Goal: Transaction & Acquisition: Purchase product/service

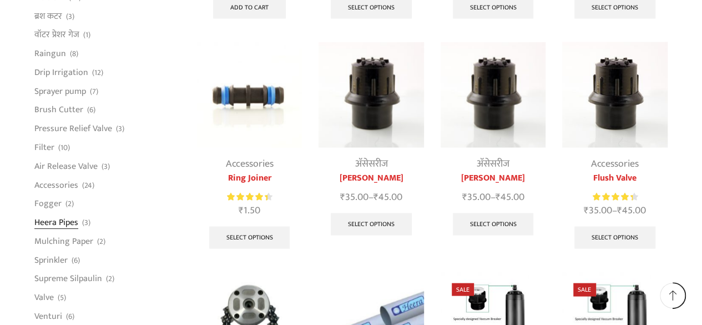
scroll to position [1039, 0]
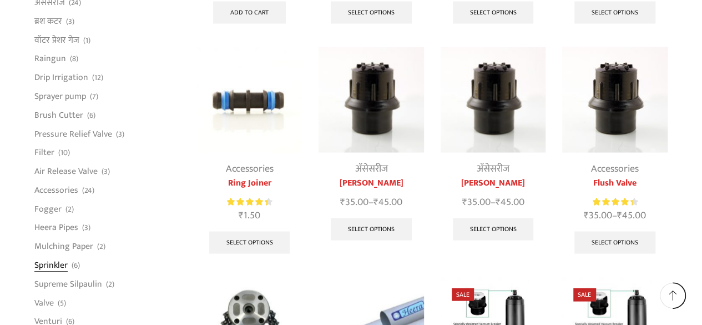
click at [50, 266] on link "Sprinkler" at bounding box center [50, 264] width 33 height 19
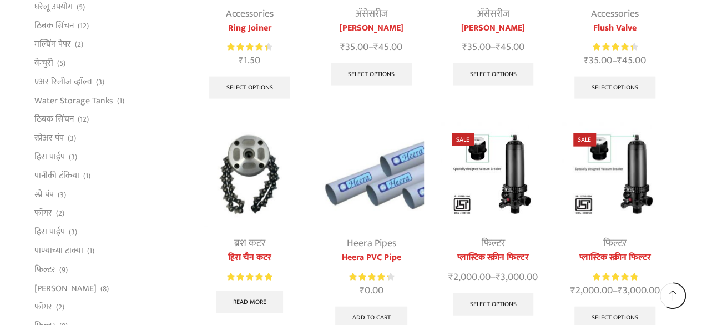
scroll to position [1194, 0]
click at [49, 137] on link "स्प्रेअर पंप" at bounding box center [48, 137] width 29 height 19
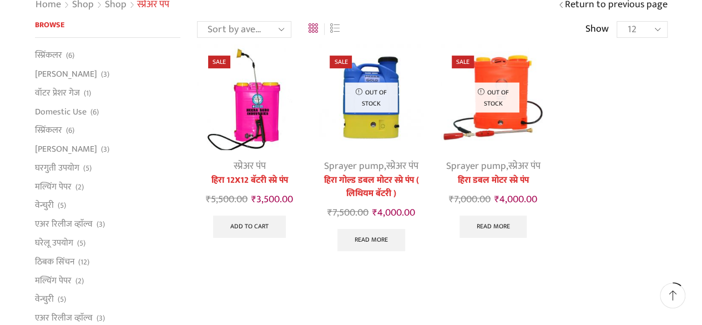
scroll to position [110, 0]
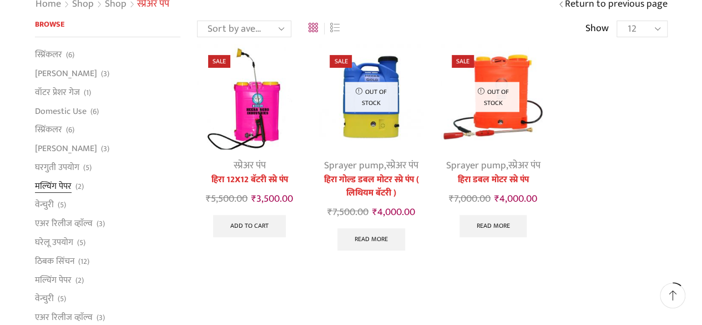
click at [54, 186] on link "मल्चिंग पेपर" at bounding box center [53, 185] width 37 height 19
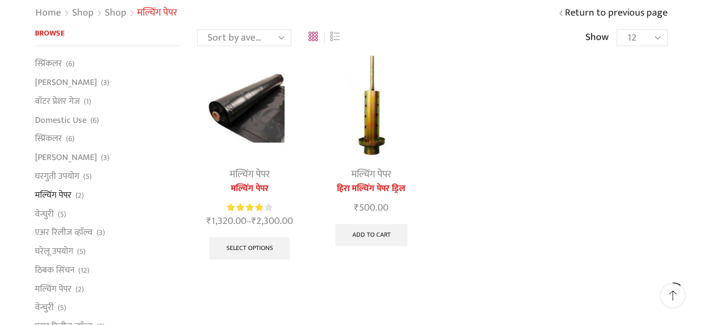
scroll to position [102, 0]
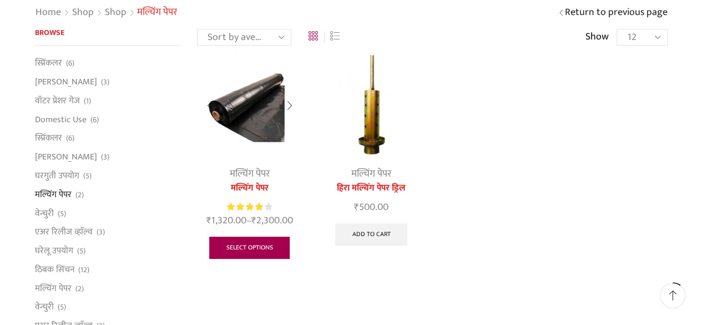
click at [247, 249] on link "Select options" at bounding box center [249, 247] width 81 height 22
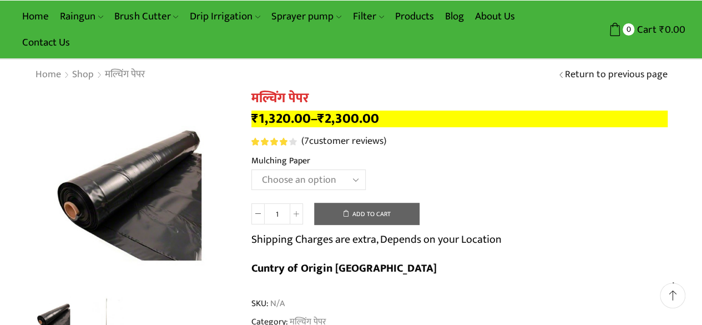
scroll to position [41, 0]
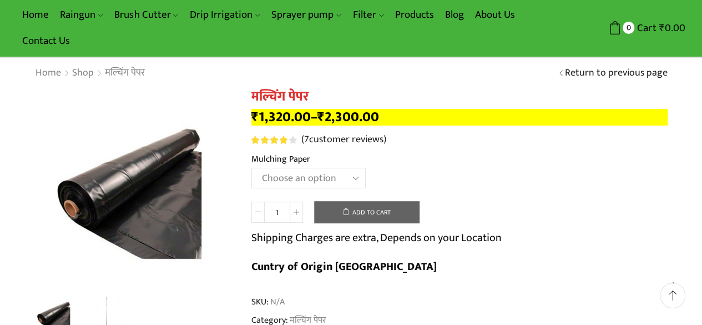
click at [342, 177] on select "Choose an option 1000 X 20 X 400 1000 X 25 X 400 1000 X 30 X 400 1200 X 20 X 40…" at bounding box center [308, 178] width 114 height 21
click at [466, 295] on div "SKU: N/A Category: मल्चिंग पेपर" at bounding box center [459, 310] width 416 height 31
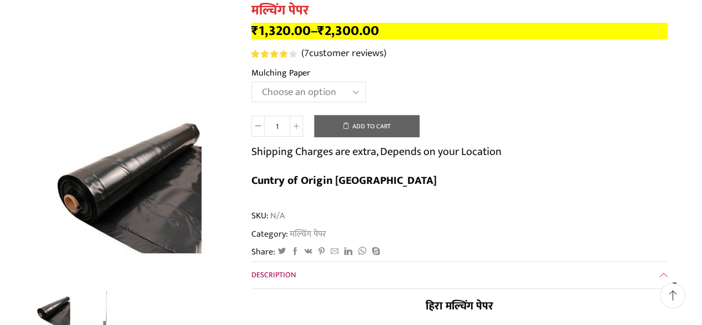
scroll to position [127, 0]
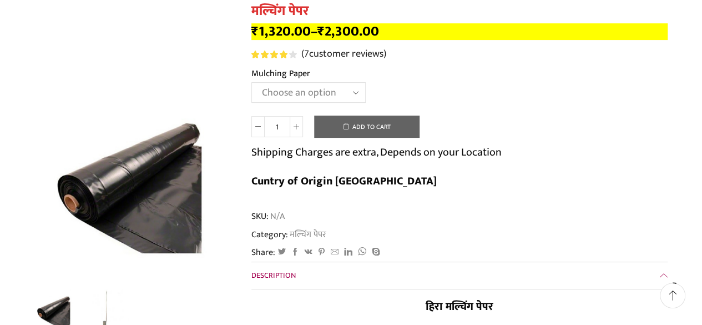
click at [320, 94] on select "Choose an option 1000 X 20 X 400 1000 X 25 X 400 1000 X 30 X 400 1200 X 20 X 40…" at bounding box center [308, 92] width 114 height 21
click at [251, 83] on select "Choose an option 1000 X 20 X 400 1000 X 25 X 400 1000 X 30 X 400 1200 X 20 X 40…" at bounding box center [308, 92] width 114 height 21
select select "750-x-25-x-400-hi"
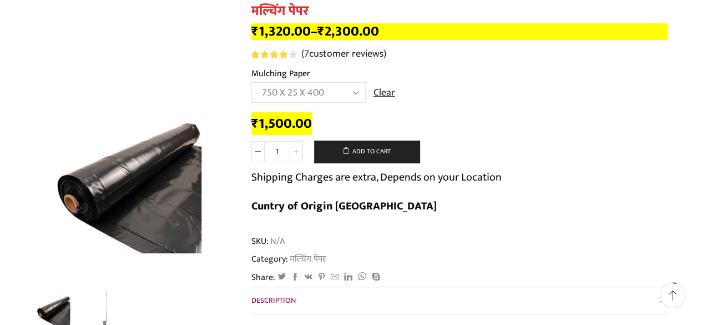
click at [295, 153] on icon at bounding box center [297, 152] width 6 height 6
click at [421, 252] on div "Category: मल्चिंग पेपर" at bounding box center [459, 258] width 416 height 13
click at [255, 150] on icon at bounding box center [258, 152] width 6 height 6
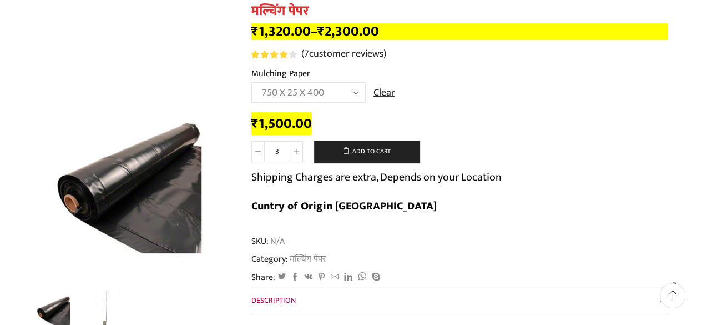
click at [255, 150] on icon at bounding box center [258, 152] width 6 height 6
type input "0"
click at [255, 150] on icon at bounding box center [258, 152] width 6 height 6
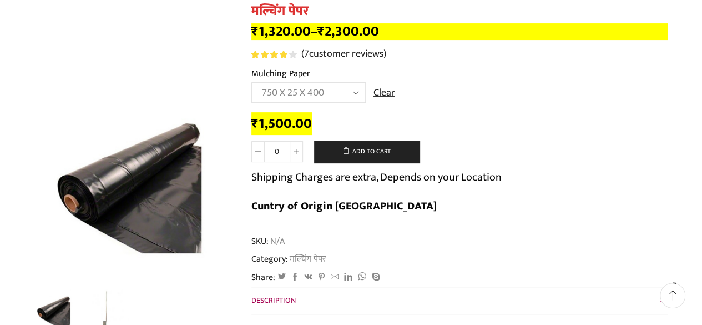
click at [255, 150] on icon at bounding box center [258, 152] width 6 height 6
drag, startPoint x: 442, startPoint y: 113, endPoint x: 377, endPoint y: 93, distance: 67.6
click at [377, 93] on form "Mulching Paper Choose an option 1000 X 20 X 400 1000 X 25 X 400 1000 X 30 X 400…" at bounding box center [459, 146] width 416 height 159
click at [377, 93] on link "Clear" at bounding box center [384, 93] width 22 height 14
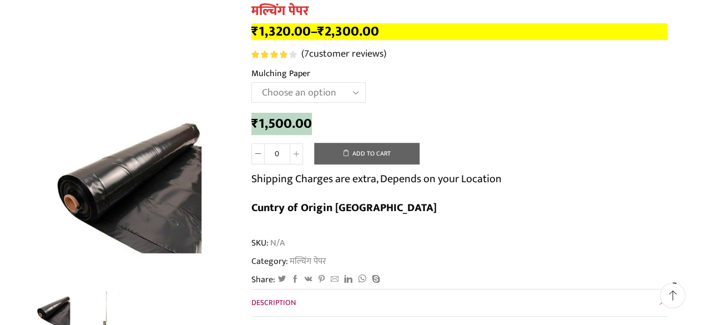
select select
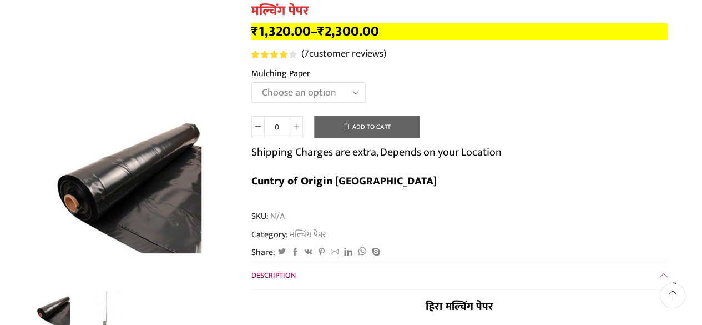
click at [357, 94] on select "Choose an option 1000 X 20 X 400 1000 X 25 X 400 1000 X 30 X 400 1200 X 20 X 40…" at bounding box center [308, 92] width 114 height 21
click at [489, 210] on div "SKU: N/A Category: मल्चिंग पेपर" at bounding box center [459, 225] width 416 height 31
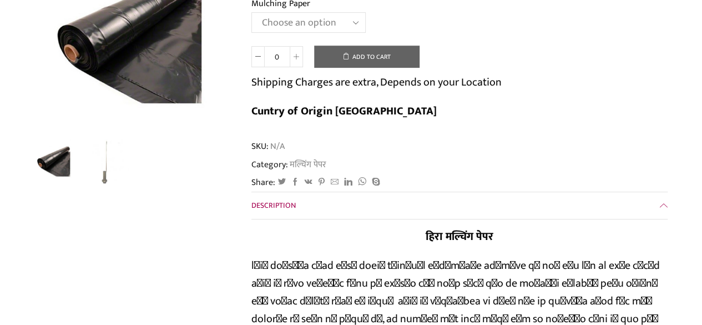
scroll to position [0, 0]
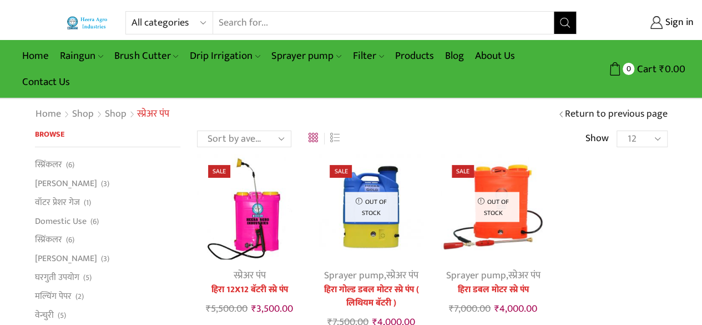
click at [267, 26] on input "Search input" at bounding box center [383, 23] width 341 height 22
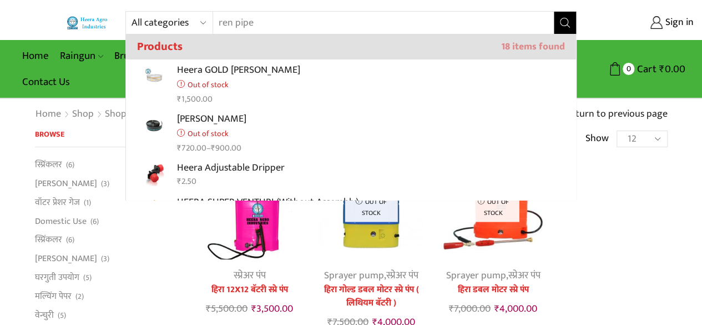
type input "ren pipe"
click at [563, 24] on icon "Search button" at bounding box center [565, 23] width 10 height 10
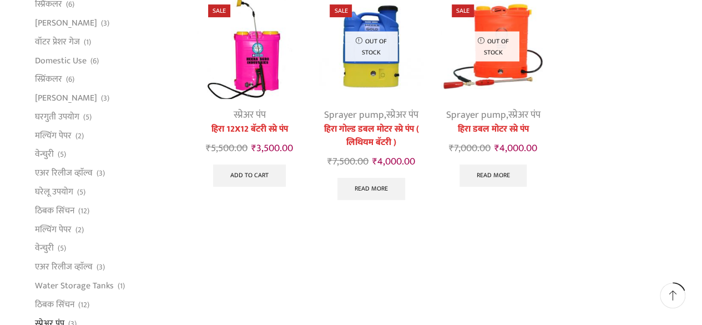
scroll to position [214, 0]
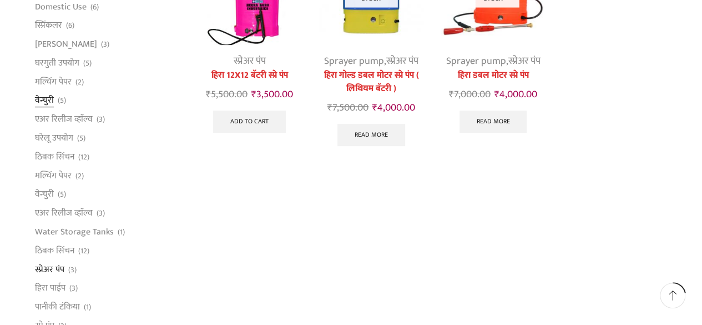
click at [45, 99] on link "वेन्चुरी" at bounding box center [44, 100] width 19 height 19
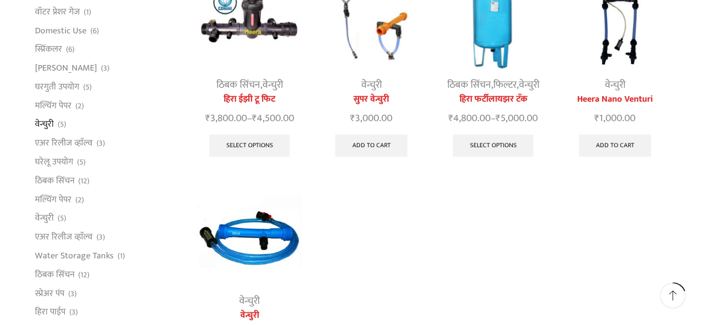
scroll to position [191, 0]
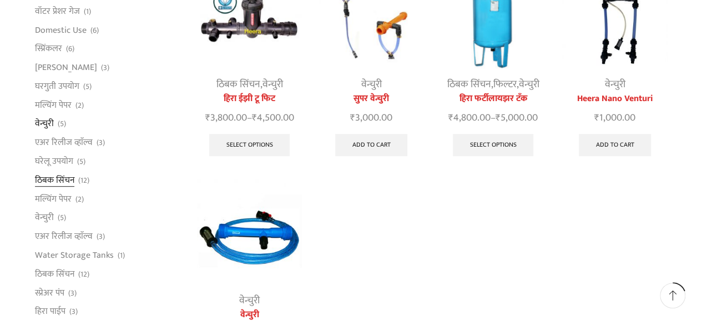
click at [45, 177] on link "ठिबक सिंचन" at bounding box center [54, 179] width 39 height 19
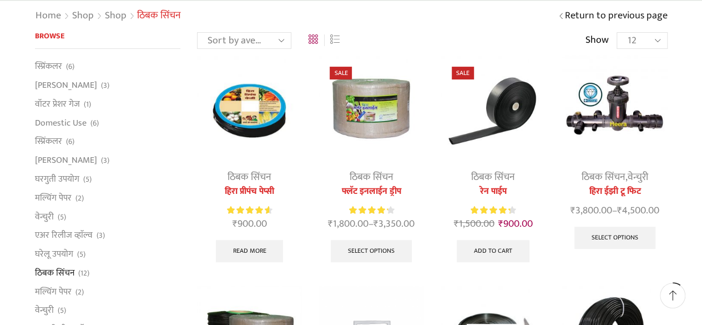
scroll to position [99, 0]
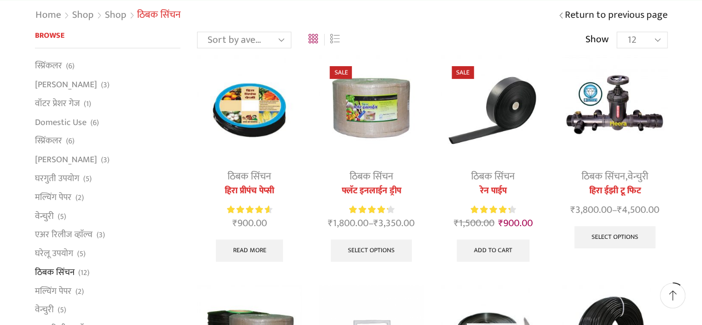
click at [501, 109] on img at bounding box center [493, 107] width 105 height 105
click at [497, 104] on img at bounding box center [493, 107] width 105 height 105
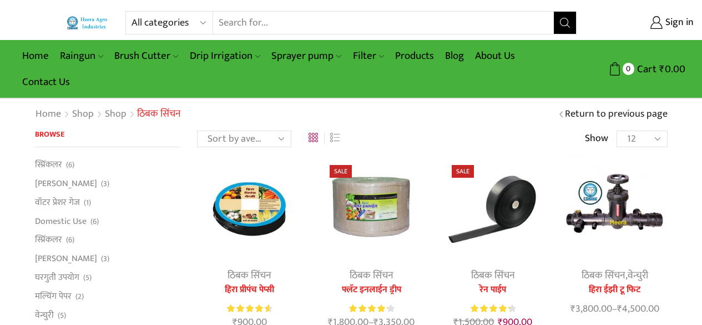
scroll to position [99, 0]
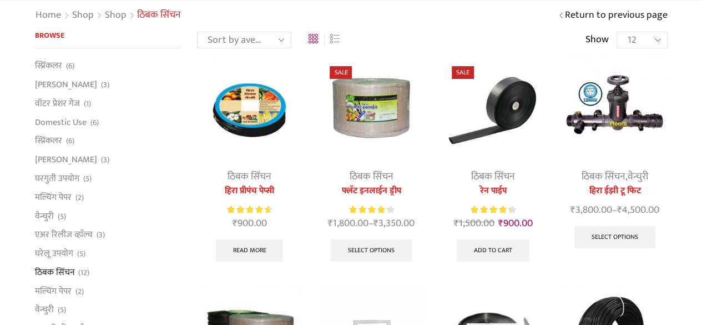
click at [377, 117] on img at bounding box center [371, 107] width 105 height 105
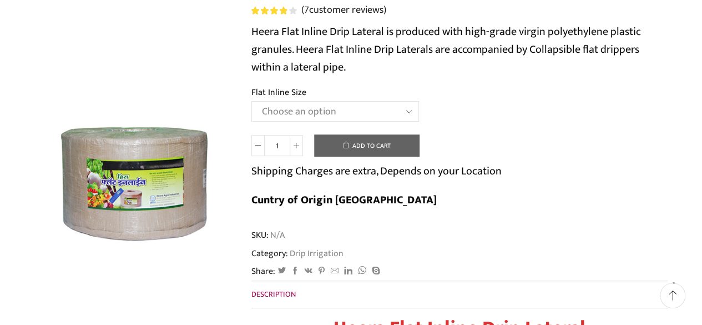
scroll to position [166, 0]
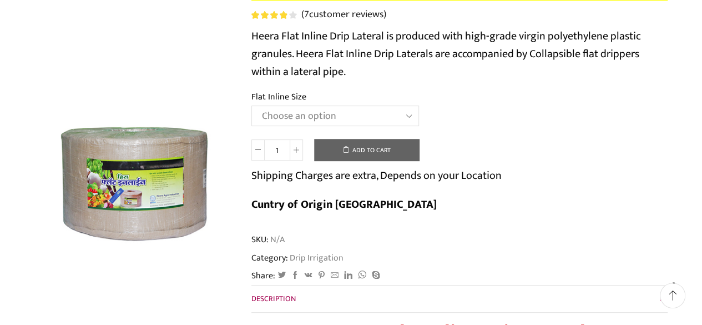
click at [388, 115] on select "Choose an option 12 MM 0.25 Thickness (30 CM) 12 MM 0.25 Thickness (40 CM) 12 M…" at bounding box center [335, 115] width 168 height 21
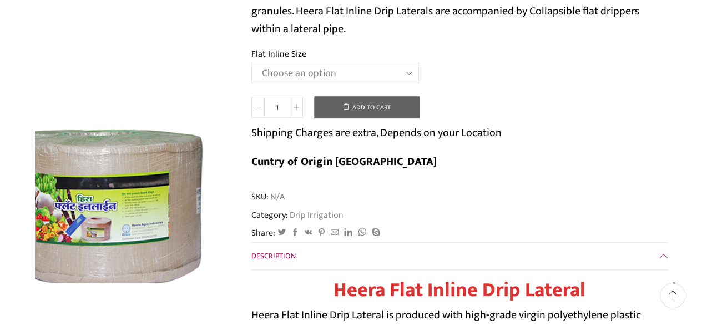
scroll to position [211, 0]
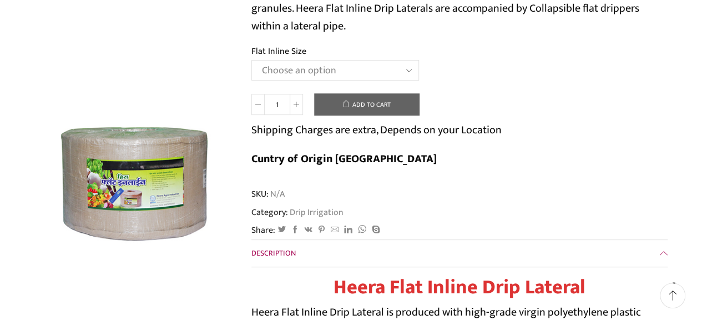
click at [406, 72] on select "Choose an option 12 MM 0.25 Thickness (30 CM) 12 MM 0.25 Thickness (40 CM) 12 M…" at bounding box center [335, 70] width 168 height 21
click at [479, 224] on div "Share: Twitter Facebook VK Pinterest Mail to friend Linkedin Whatsapp [GEOGRAPH…" at bounding box center [459, 230] width 416 height 13
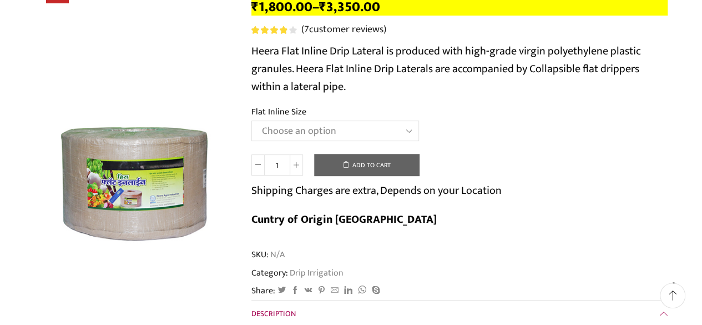
scroll to position [150, 0]
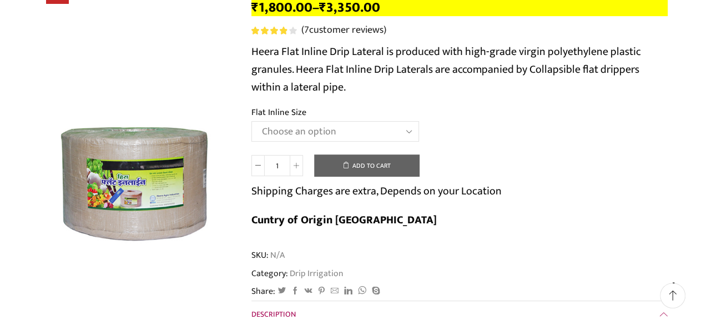
click at [407, 134] on select "Choose an option 12 MM 0.25 Thickness (30 CM) 12 MM 0.25 Thickness (40 CM) 12 M…" at bounding box center [335, 131] width 168 height 21
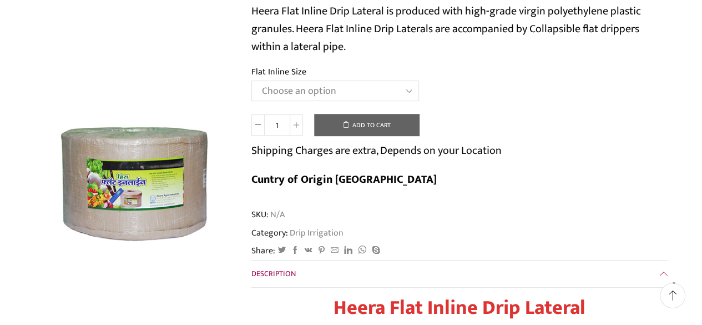
scroll to position [190, 0]
click at [407, 86] on select "Choose an option 12 MM 0.25 Thickness (30 CM) 12 MM 0.25 Thickness (40 CM) 12 M…" at bounding box center [335, 91] width 168 height 21
click at [515, 209] on span "SKU: N/A" at bounding box center [459, 215] width 416 height 13
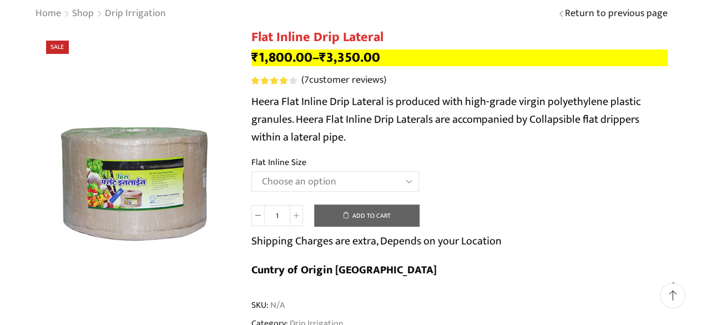
scroll to position [99, 0]
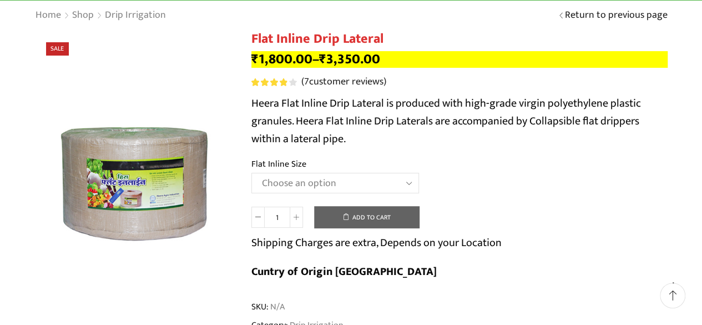
click at [411, 183] on select "Choose an option 12 MM 0.25 Thickness (30 CM) 12 MM 0.25 Thickness (40 CM) 12 M…" at bounding box center [335, 183] width 168 height 21
click at [472, 25] on div "Home Shop Drip Irrigation Return to previous page" at bounding box center [351, 15] width 702 height 31
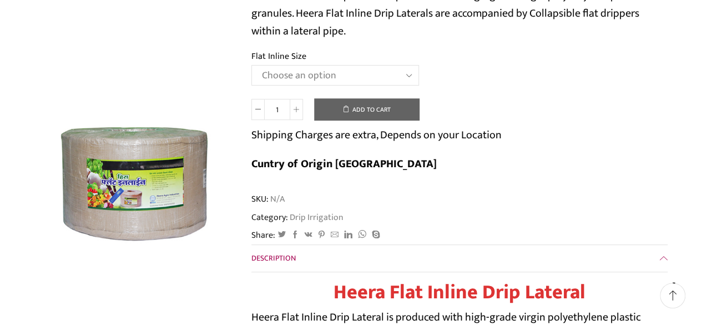
scroll to position [205, 0]
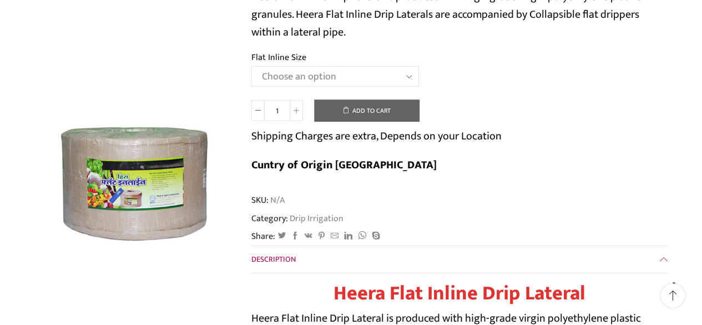
click at [414, 78] on select "Choose an option 12 MM 0.25 Thickness (30 CM) 12 MM 0.25 Thickness (40 CM) 12 M…" at bounding box center [335, 76] width 168 height 21
click at [251, 67] on select "Choose an option 12 MM 0.25 Thickness (30 CM) 12 MM 0.25 Thickness (40 CM) 12 M…" at bounding box center [335, 76] width 168 height 21
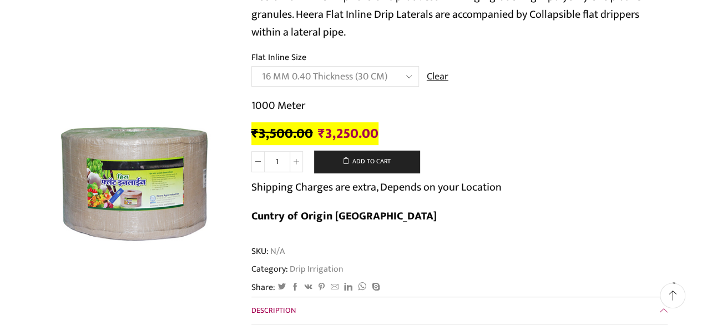
click at [410, 77] on select "Choose an option 12 MM 0.25 Thickness (30 CM) 12 MM 0.25 Thickness (40 CM) 12 M…" at bounding box center [335, 76] width 168 height 21
click at [251, 67] on select "Choose an option 12 MM 0.25 Thickness (30 CM) 12 MM 0.25 Thickness (40 CM) 12 M…" at bounding box center [335, 76] width 168 height 21
click at [410, 76] on select "Choose an option 12 MM 0.25 Thickness (30 CM) 12 MM 0.25 Thickness (40 CM) 12 M…" at bounding box center [335, 76] width 168 height 21
click at [251, 67] on select "Choose an option 12 MM 0.25 Thickness (30 CM) 12 MM 0.25 Thickness (40 CM) 12 M…" at bounding box center [335, 76] width 168 height 21
click at [410, 74] on select "Choose an option 12 MM 0.25 Thickness (30 CM) 12 MM 0.25 Thickness (40 CM) 12 M…" at bounding box center [335, 76] width 168 height 21
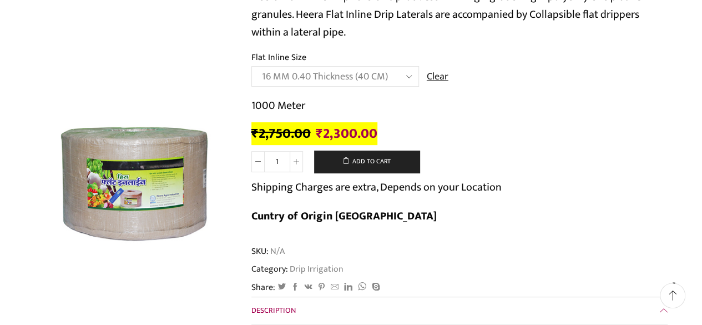
click at [251, 67] on select "Choose an option 12 MM 0.25 Thickness (30 CM) 12 MM 0.25 Thickness (40 CM) 12 M…" at bounding box center [335, 76] width 168 height 21
click at [407, 78] on select "Choose an option 12 MM 0.25 Thickness (30 CM) 12 MM 0.25 Thickness (40 CM) 12 M…" at bounding box center [335, 76] width 168 height 21
click at [251, 67] on select "Choose an option 12 MM 0.25 Thickness (30 CM) 12 MM 0.25 Thickness (40 CM) 12 M…" at bounding box center [335, 76] width 168 height 21
click at [409, 75] on select "Choose an option 12 MM 0.25 Thickness (30 CM) 12 MM 0.25 Thickness (40 CM) 12 M…" at bounding box center [335, 76] width 168 height 21
select select "16 MM 0.25 Thickness (30 CM)"
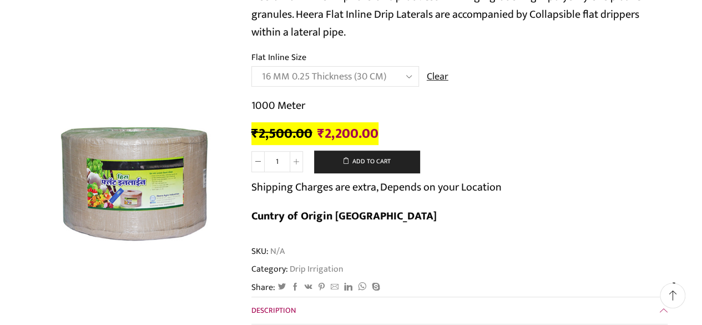
click at [251, 67] on select "Choose an option 12 MM 0.25 Thickness (30 CM) 12 MM 0.25 Thickness (40 CM) 12 M…" at bounding box center [335, 76] width 168 height 21
click at [295, 159] on icon at bounding box center [297, 162] width 6 height 6
type input "2"
click at [444, 245] on span "SKU: N/A" at bounding box center [459, 251] width 416 height 13
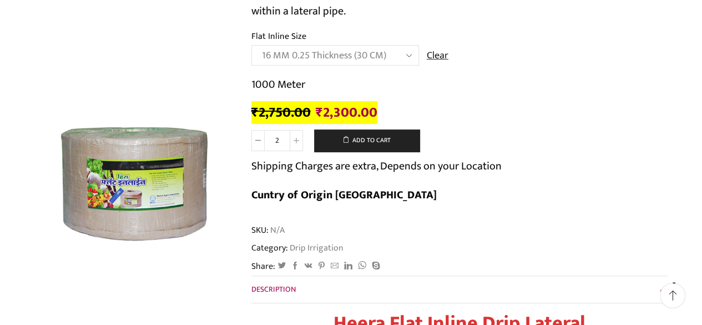
scroll to position [226, 0]
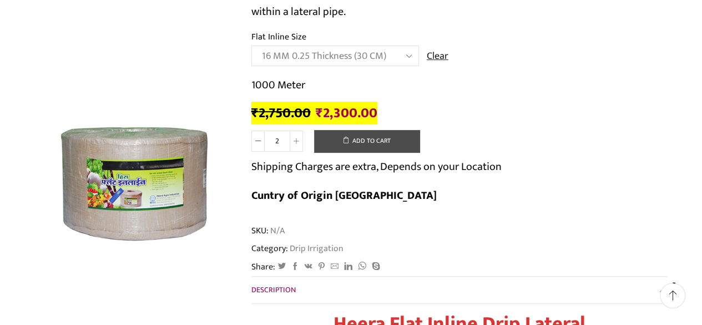
click at [367, 139] on button "Add to cart" at bounding box center [366, 141] width 105 height 22
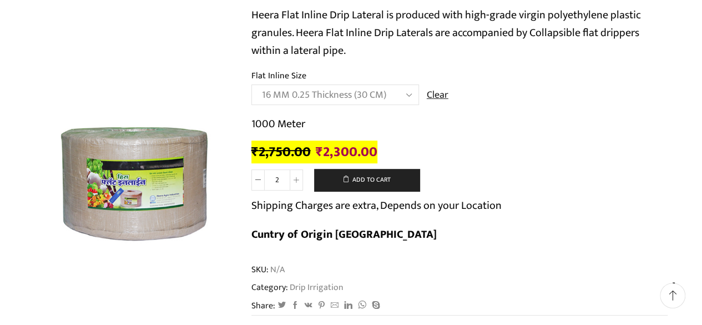
scroll to position [188, 0]
